Goal: Task Accomplishment & Management: Manage account settings

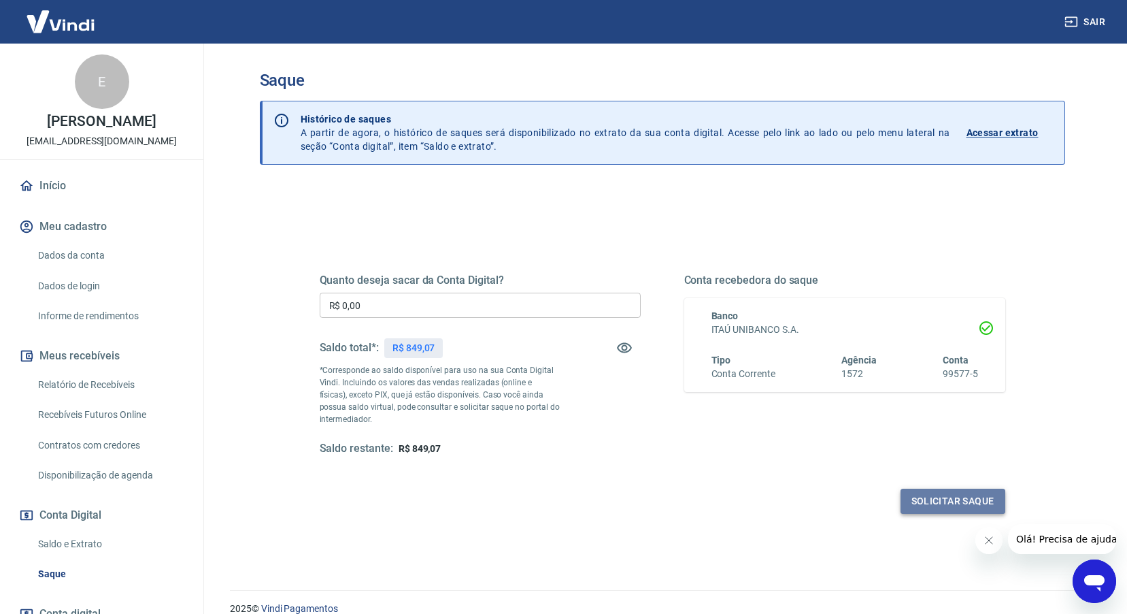
click at [972, 503] on button "Solicitar saque" at bounding box center [953, 500] width 105 height 25
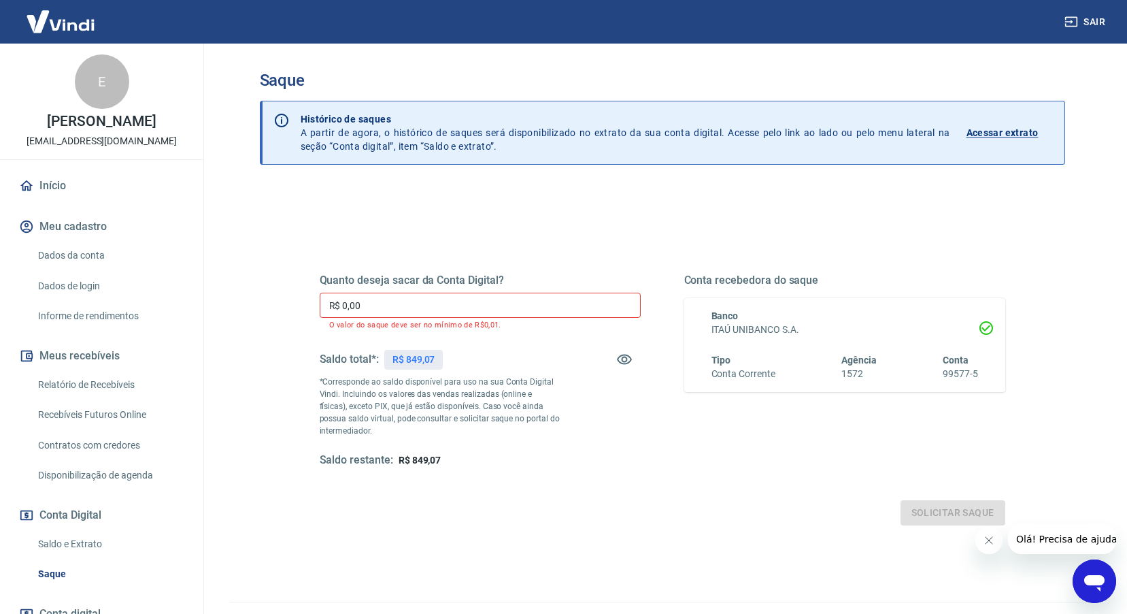
click at [480, 305] on input "R$ 0,00" at bounding box center [480, 304] width 321 height 25
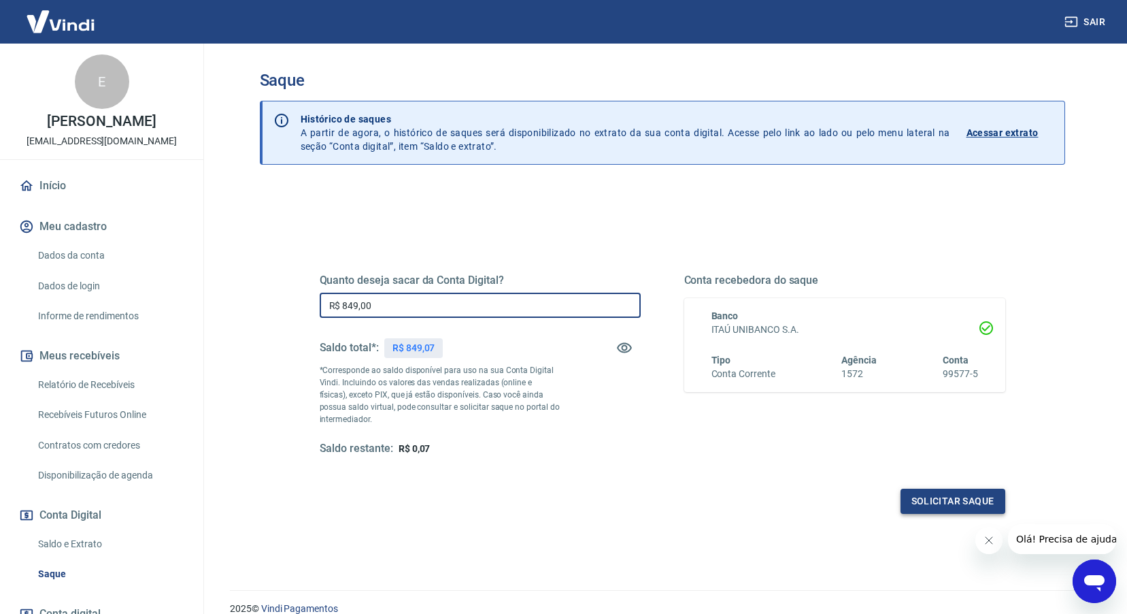
type input "R$ 849,00"
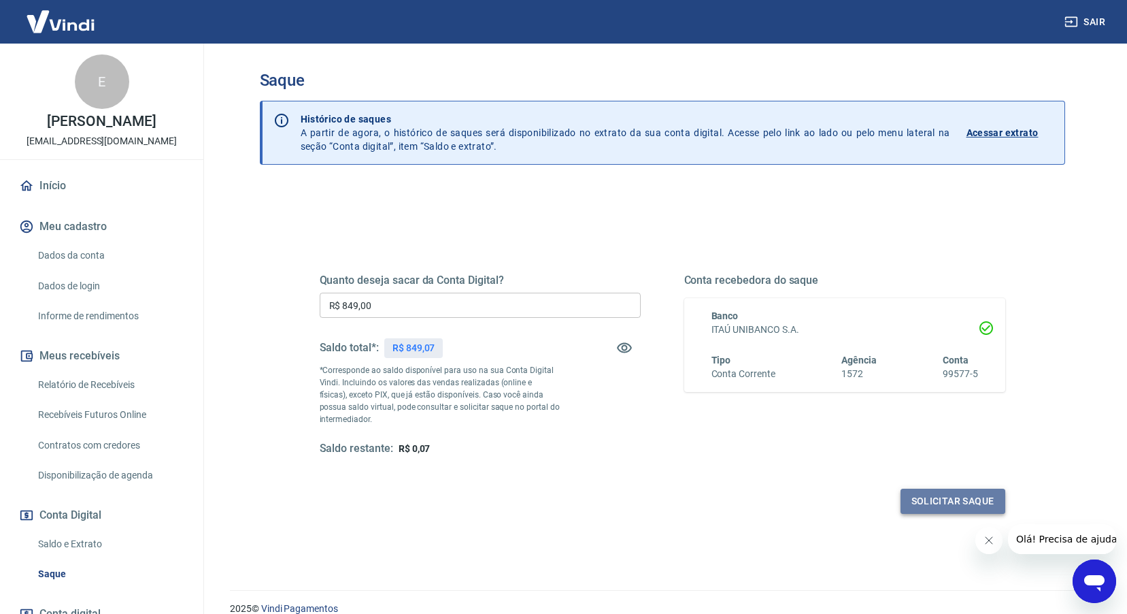
click at [925, 509] on button "Solicitar saque" at bounding box center [953, 500] width 105 height 25
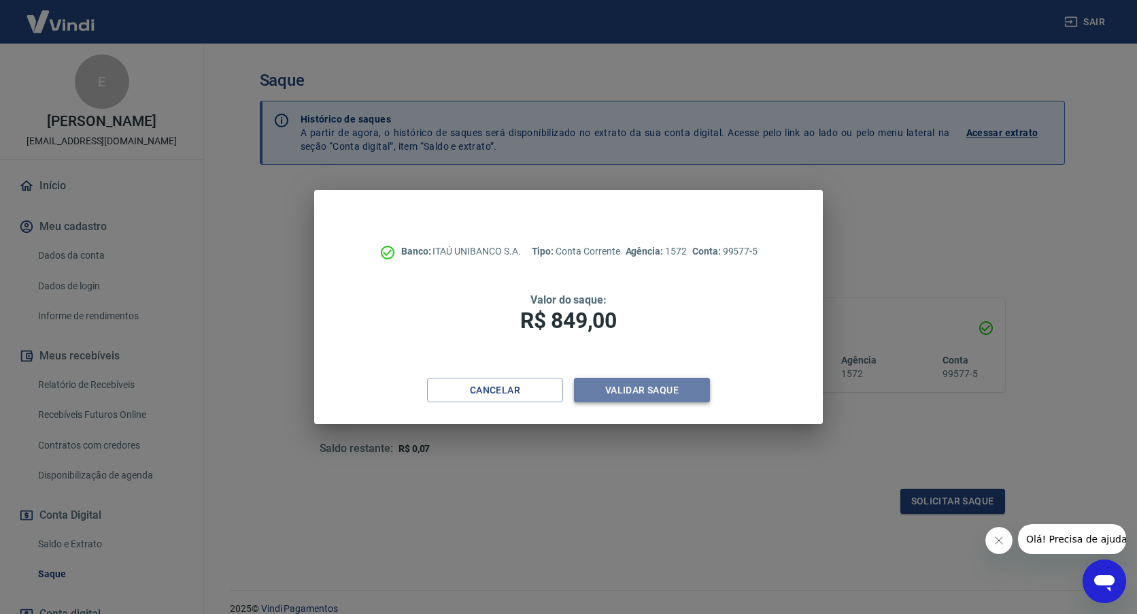
click at [622, 388] on button "Validar saque" at bounding box center [642, 390] width 136 height 25
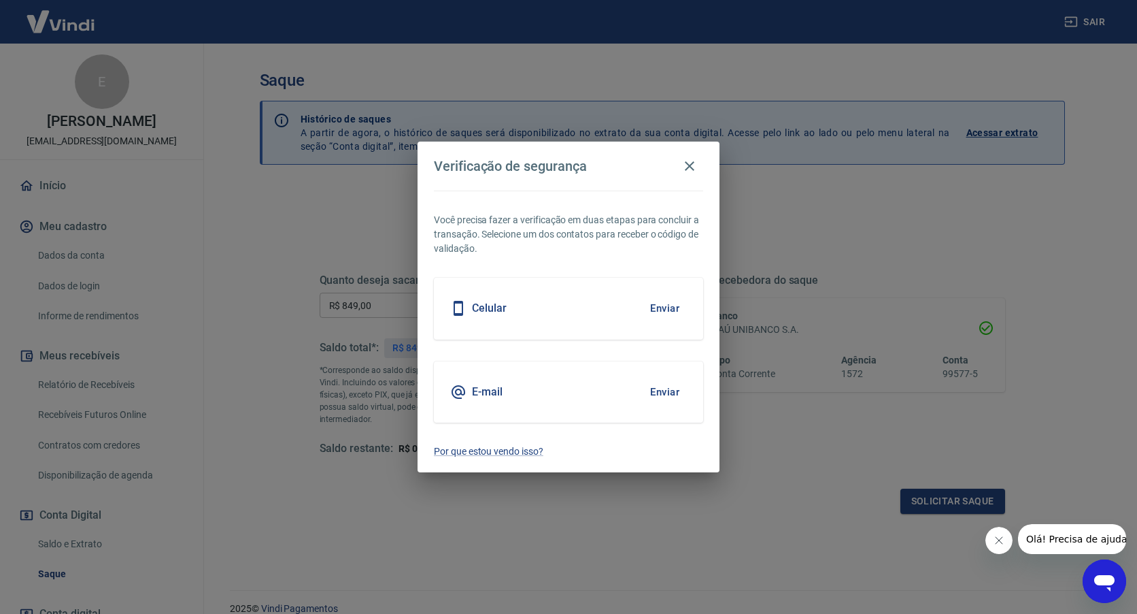
click at [504, 395] on div "E-mail Enviar" at bounding box center [568, 391] width 269 height 61
click at [673, 392] on button "Enviar" at bounding box center [665, 392] width 44 height 29
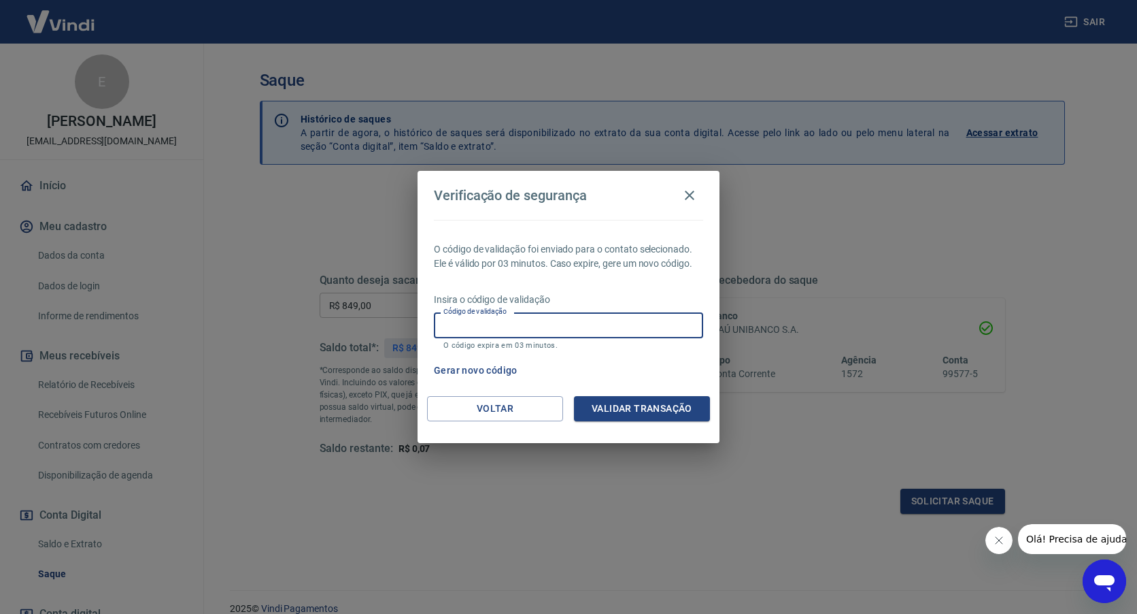
click at [556, 321] on input "Código de validação" at bounding box center [568, 324] width 269 height 25
paste input "819888"
type input "819888"
click at [632, 404] on button "Validar transação" at bounding box center [642, 408] width 136 height 25
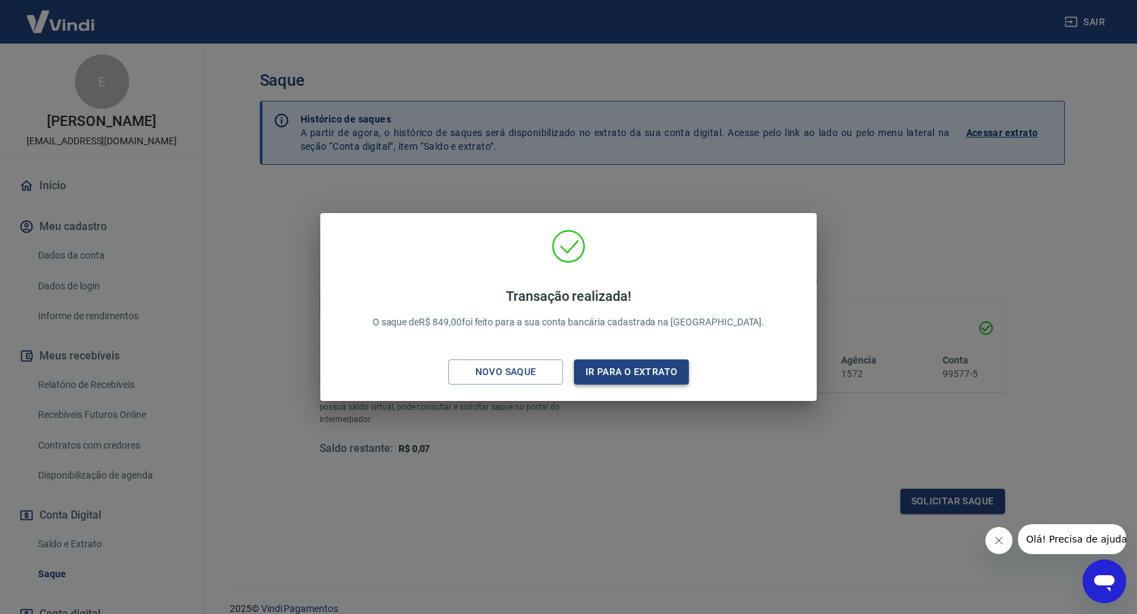
click at [595, 369] on button "Ir para o extrato" at bounding box center [631, 371] width 115 height 25
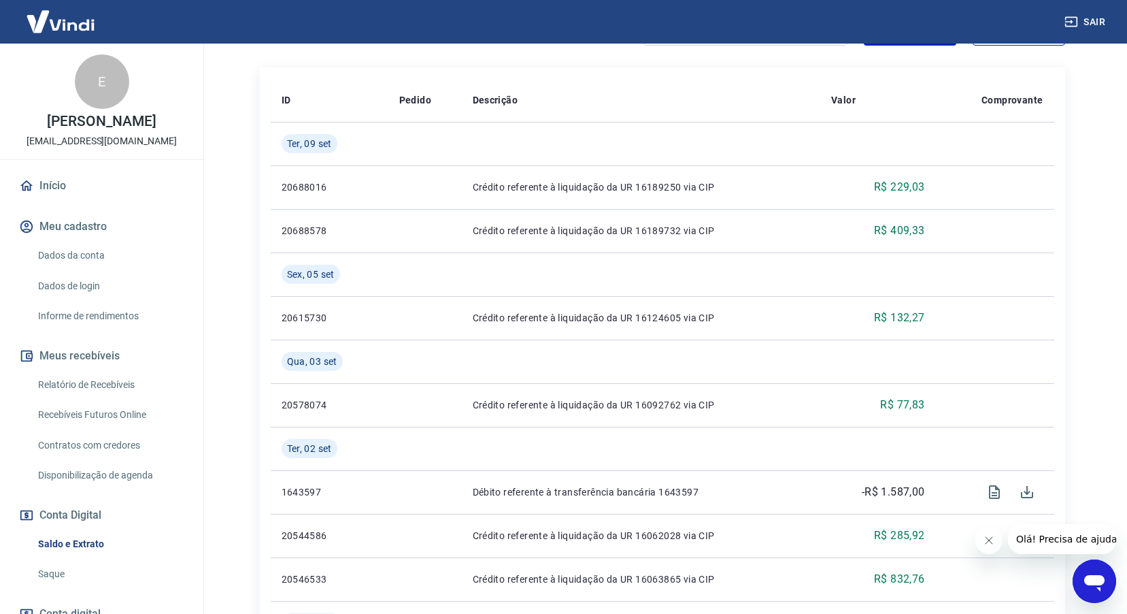
scroll to position [178, 0]
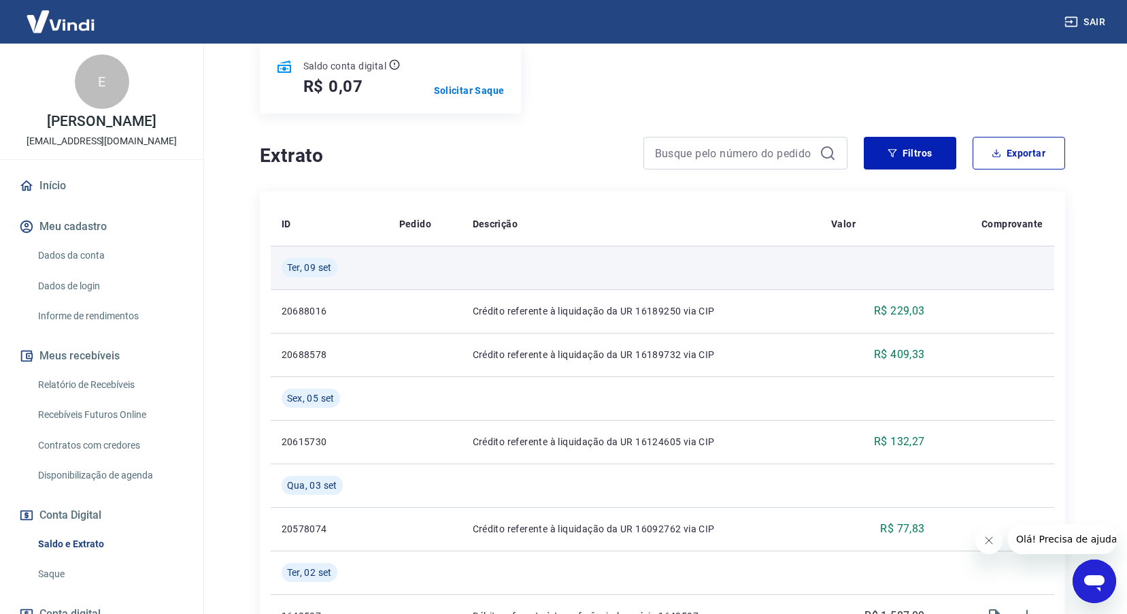
click at [320, 274] on div "Ter, 09 set" at bounding box center [310, 267] width 56 height 19
drag, startPoint x: 320, startPoint y: 274, endPoint x: 396, endPoint y: 265, distance: 76.7
click at [396, 265] on td at bounding box center [424, 268] width 73 height 44
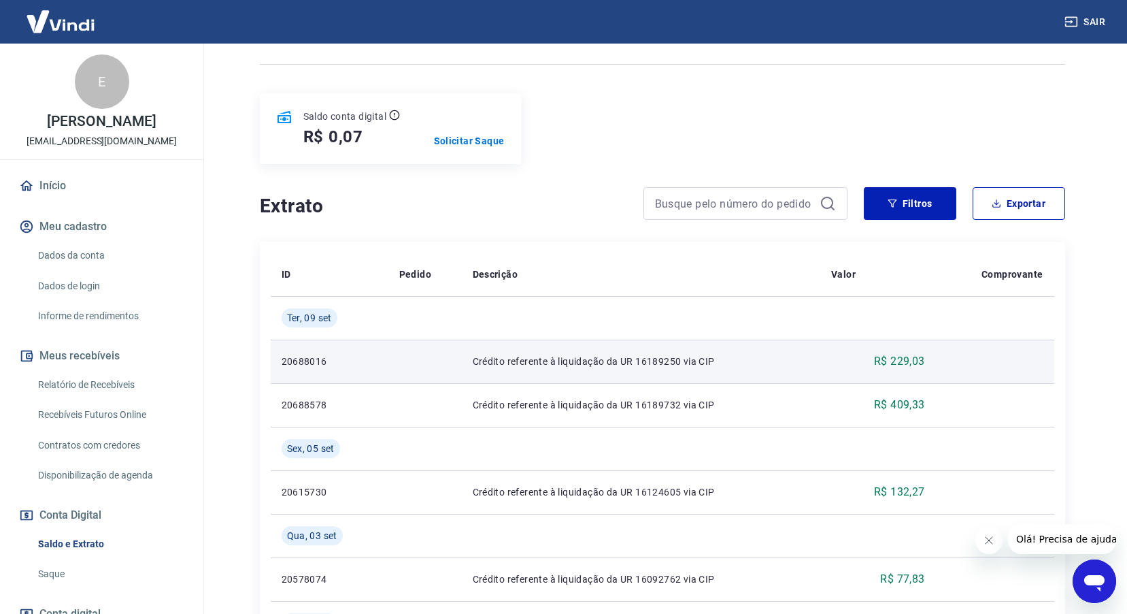
scroll to position [110, 0]
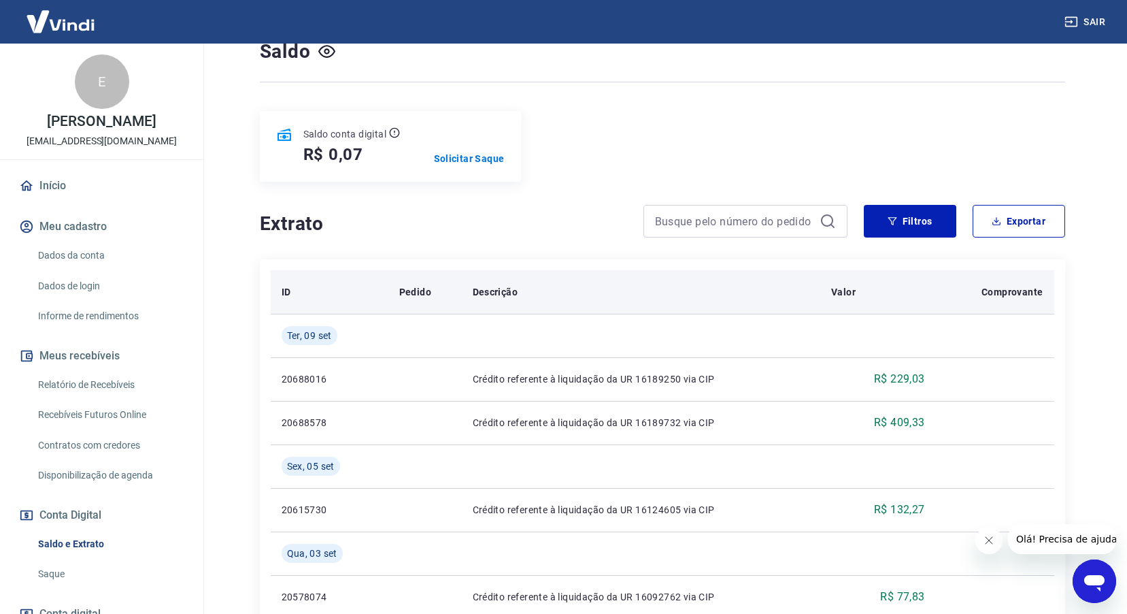
click at [1006, 305] on th "Comprovante" at bounding box center [995, 292] width 118 height 44
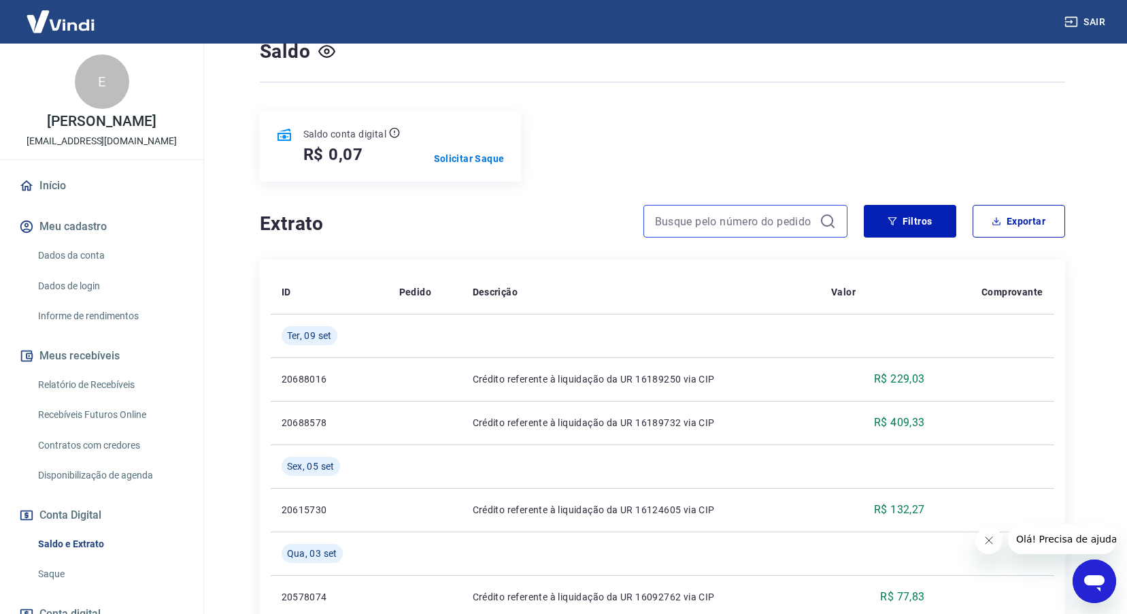
click at [730, 222] on input at bounding box center [734, 221] width 159 height 20
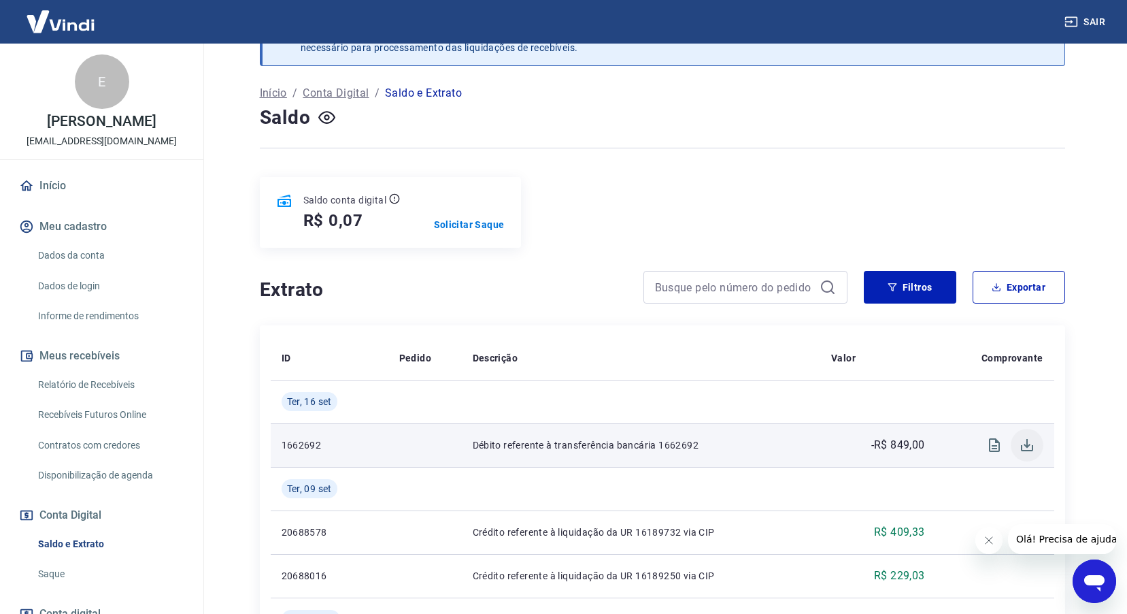
scroll to position [68, 0]
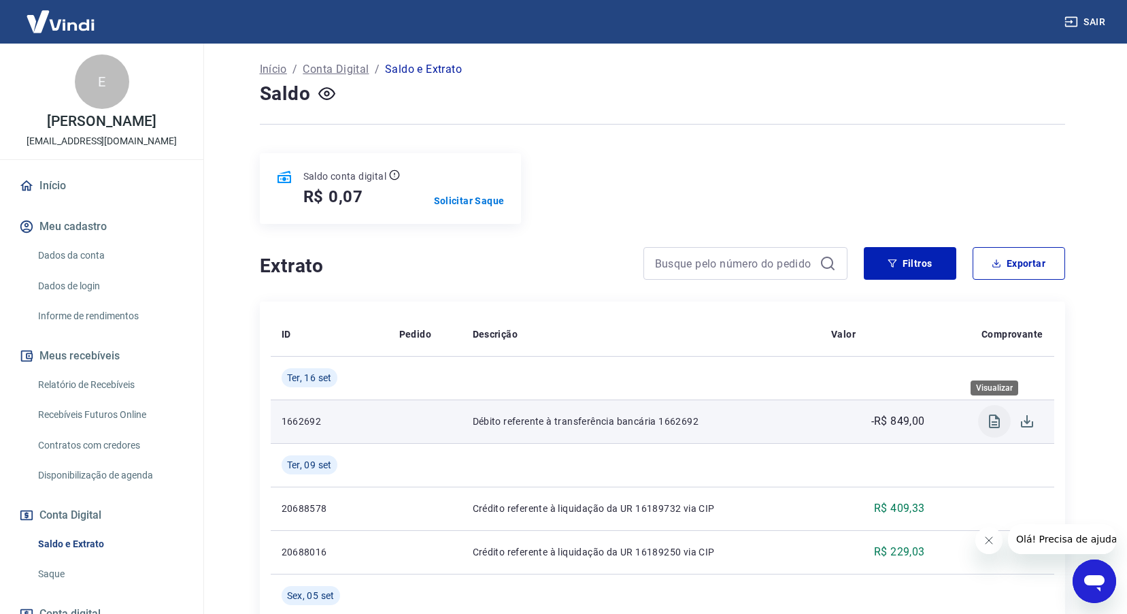
click at [994, 424] on icon "Visualizar" at bounding box center [994, 421] width 11 height 14
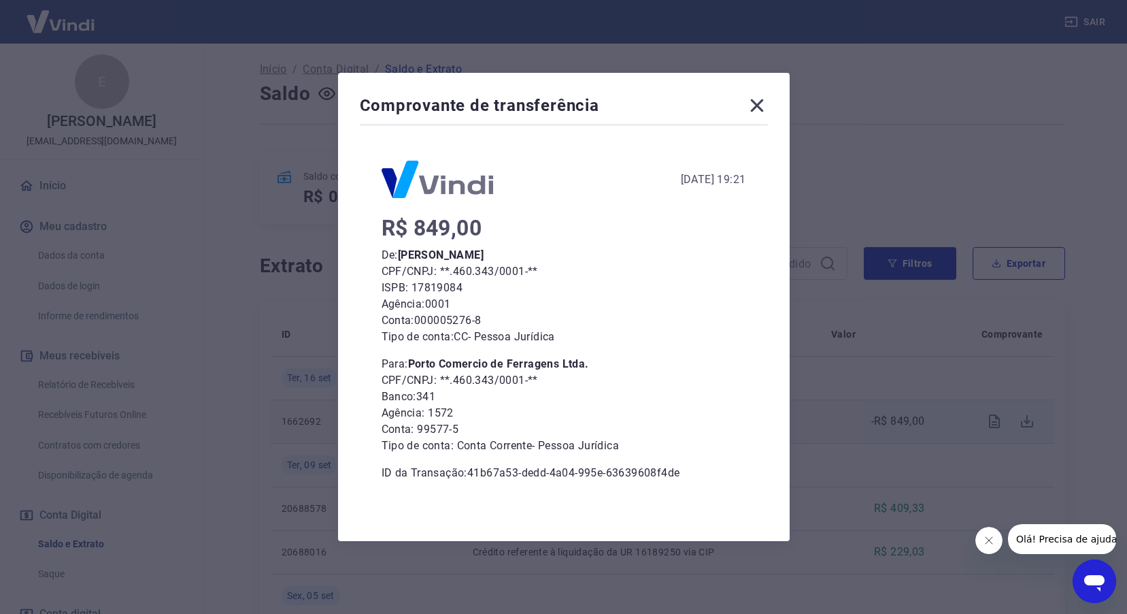
click at [765, 105] on icon at bounding box center [757, 106] width 22 height 22
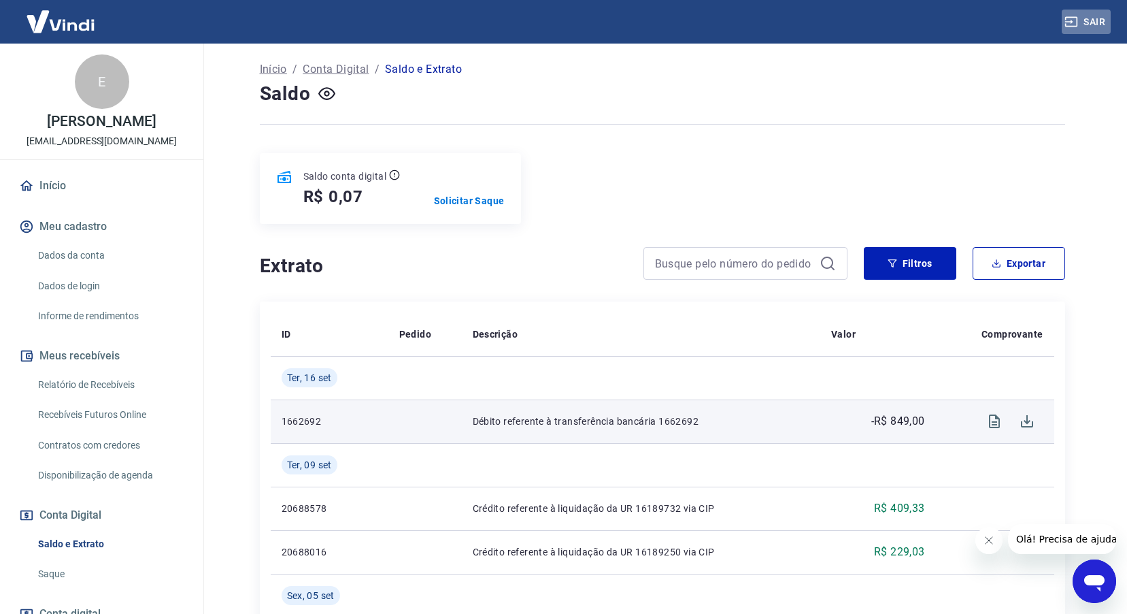
click at [1080, 23] on button "Sair" at bounding box center [1086, 22] width 49 height 25
